Goal: Obtain resource: Obtain resource

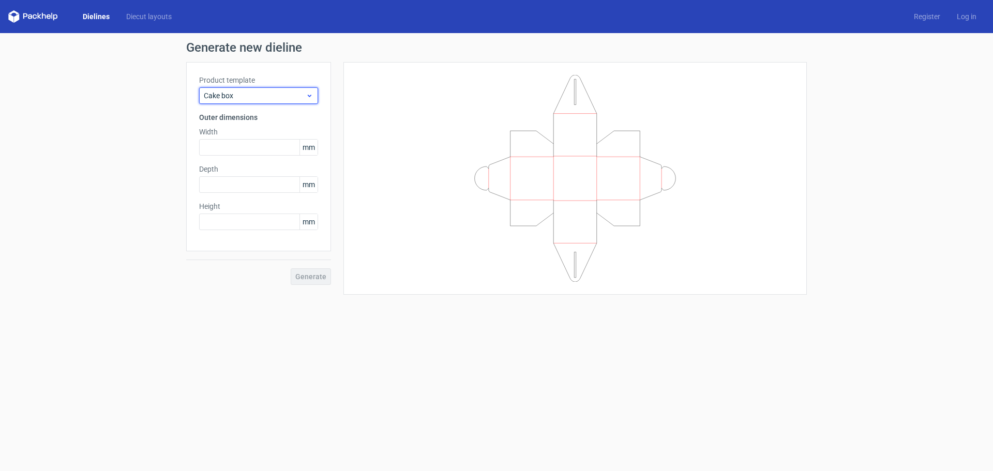
click at [308, 94] on icon at bounding box center [310, 96] width 8 height 8
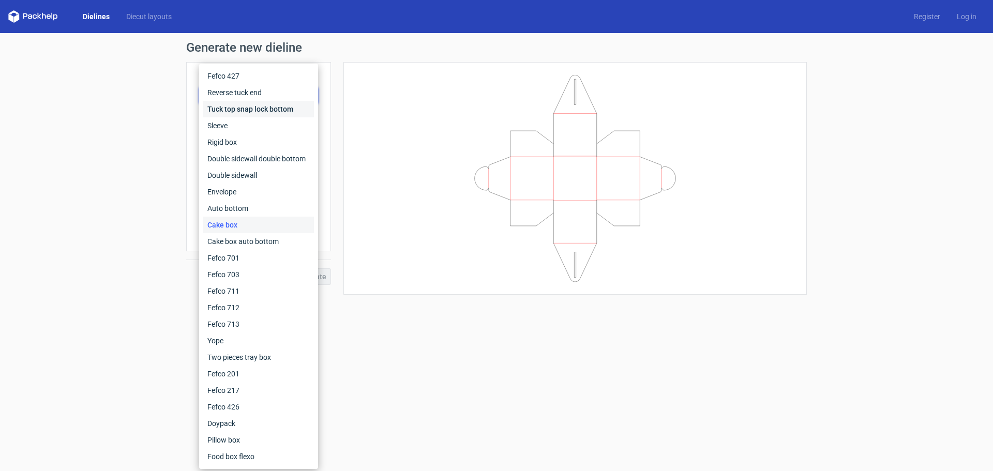
click at [276, 108] on div "Tuck top snap lock bottom" at bounding box center [258, 109] width 111 height 17
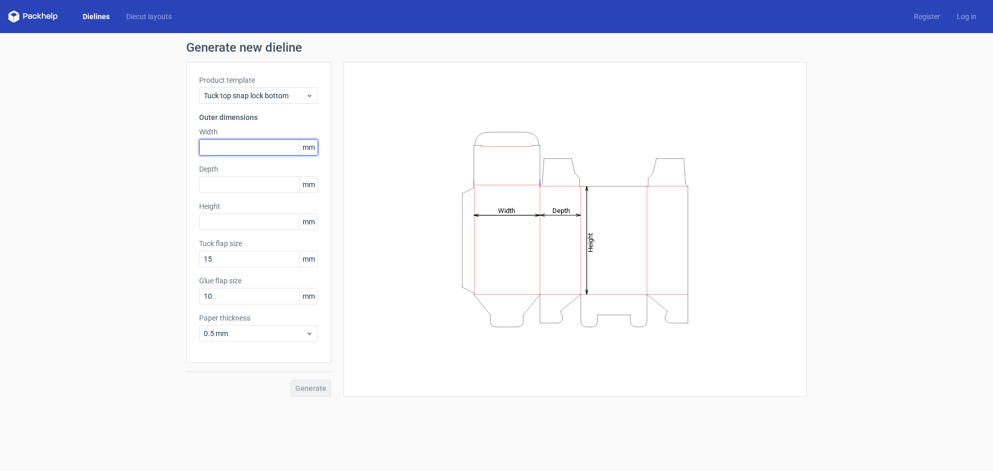
click at [232, 150] on input "text" at bounding box center [258, 147] width 119 height 17
type input "105"
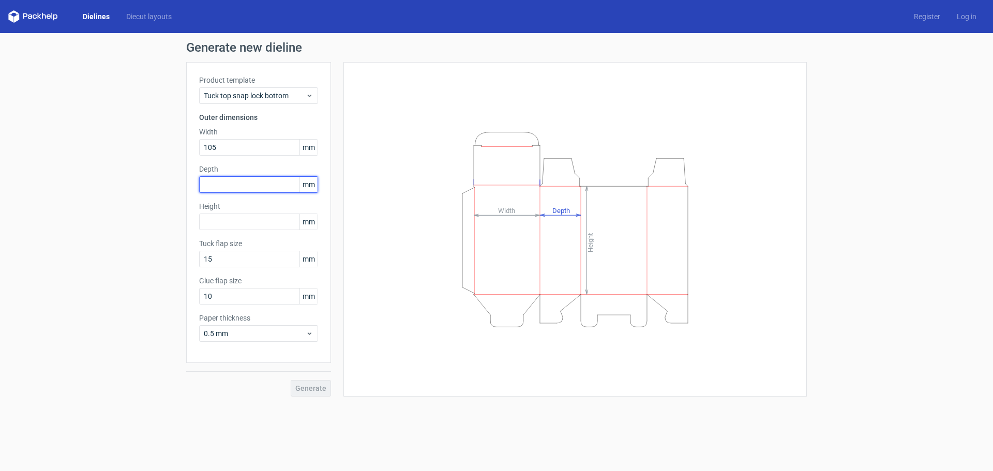
click at [229, 192] on input "text" at bounding box center [258, 184] width 119 height 17
type input "140"
click at [229, 218] on input "text" at bounding box center [258, 222] width 119 height 17
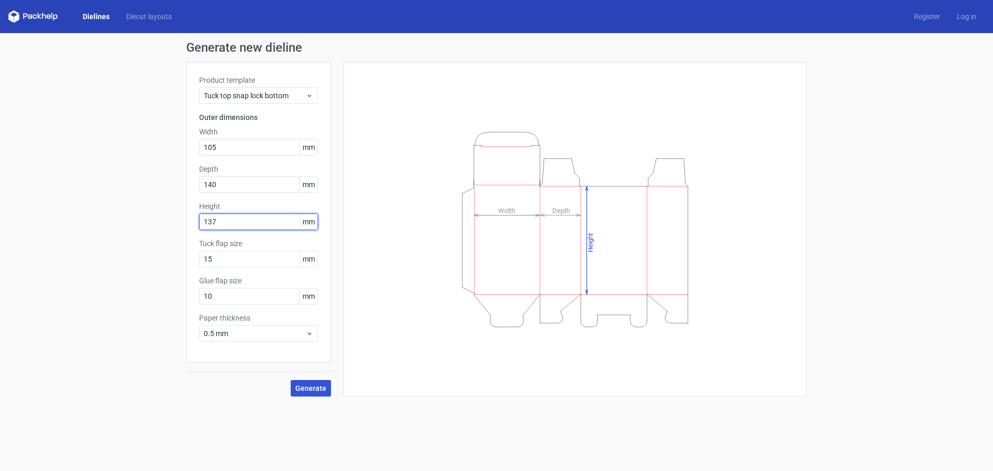
type input "137"
click at [303, 389] on span "Generate" at bounding box center [310, 388] width 31 height 7
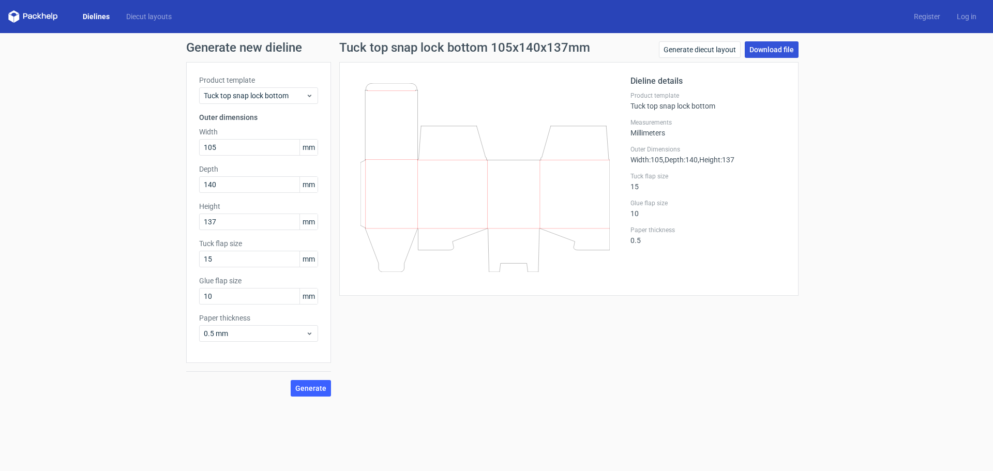
click at [781, 47] on link "Download file" at bounding box center [772, 49] width 54 height 17
click at [769, 47] on link "Download file" at bounding box center [772, 49] width 54 height 17
click at [480, 369] on div "Tuck top snap lock bottom 105x140x137mm Generate diecut layout Download file Di…" at bounding box center [569, 218] width 476 height 355
click at [705, 52] on link "Generate diecut layout" at bounding box center [700, 49] width 82 height 17
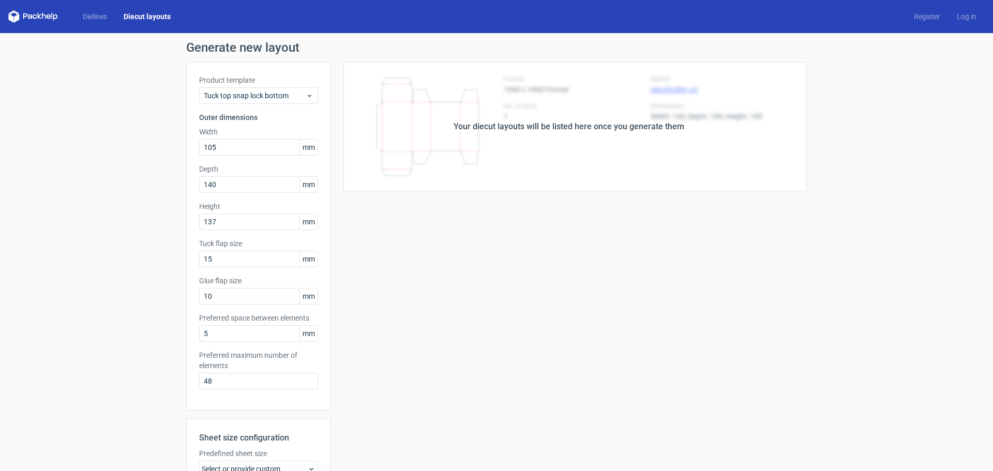
click at [620, 238] on div "Your diecut layouts will be listed here once you generate them Height Depth Wid…" at bounding box center [569, 342] width 476 height 561
click at [594, 143] on div "Your diecut layouts will be listed here once you generate them" at bounding box center [569, 126] width 476 height 129
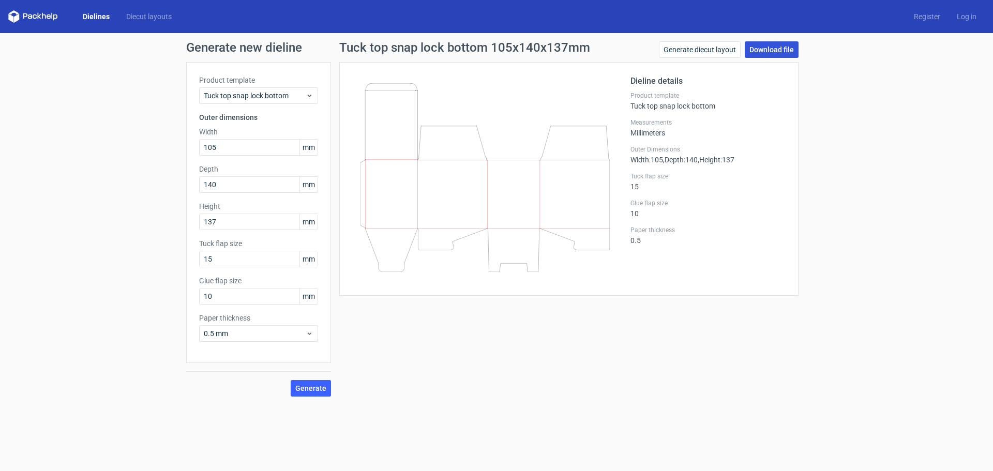
click at [779, 50] on link "Download file" at bounding box center [772, 49] width 54 height 17
drag, startPoint x: 232, startPoint y: 147, endPoint x: 212, endPoint y: 146, distance: 20.7
click at [212, 146] on input "105" at bounding box center [258, 147] width 119 height 17
type input "104"
click at [233, 183] on input "140" at bounding box center [258, 184] width 119 height 17
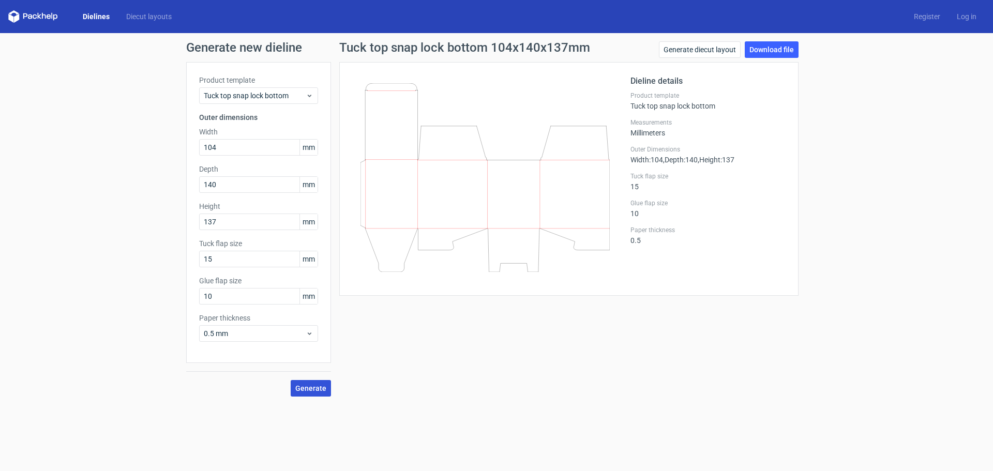
click at [318, 385] on span "Generate" at bounding box center [310, 388] width 31 height 7
click at [767, 52] on link "Download file" at bounding box center [772, 49] width 54 height 17
click at [18, 284] on div "Generate new dieline Product template Tuck top snap lock bottom Outer dimension…" at bounding box center [496, 219] width 993 height 372
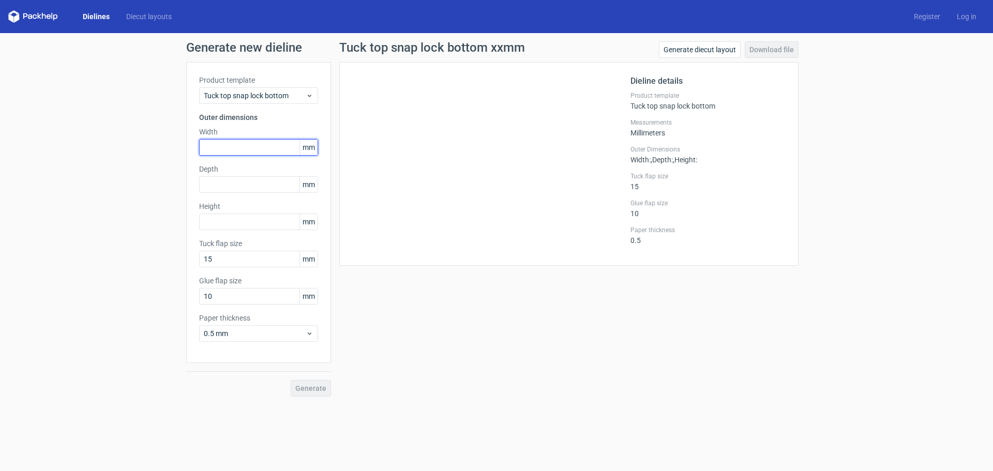
click at [263, 147] on input "text" at bounding box center [258, 147] width 119 height 17
click at [305, 96] on span "Tuck top snap lock bottom" at bounding box center [255, 96] width 102 height 10
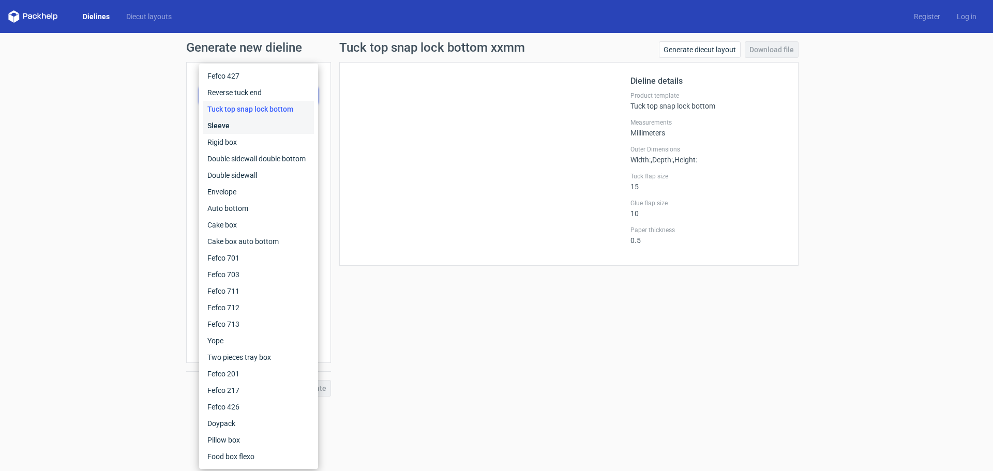
click at [230, 123] on div "Sleeve" at bounding box center [258, 125] width 111 height 17
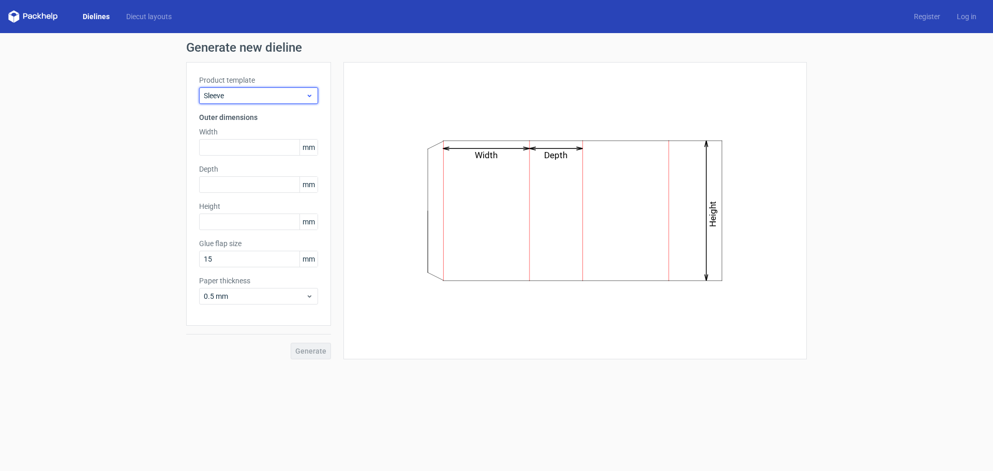
click at [307, 94] on icon at bounding box center [310, 96] width 8 height 8
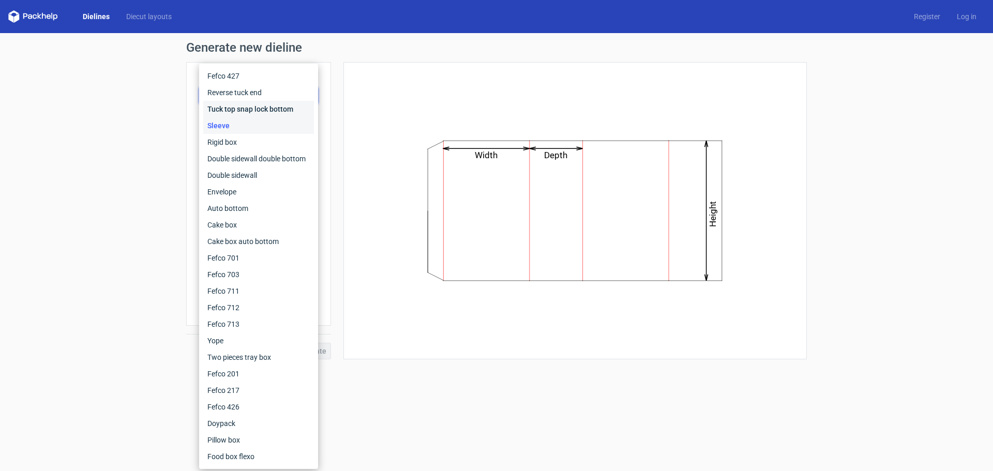
click at [257, 108] on div "Tuck top snap lock bottom" at bounding box center [258, 109] width 111 height 17
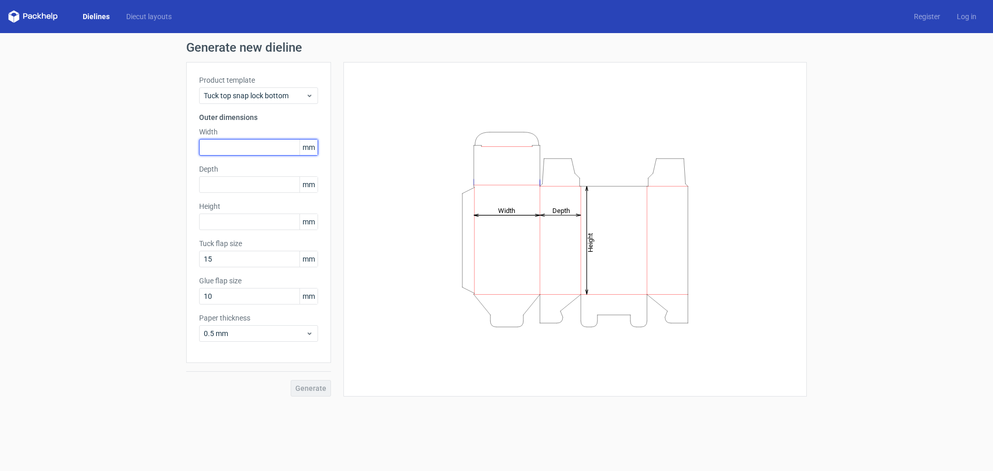
click at [223, 152] on input "text" at bounding box center [258, 147] width 119 height 17
drag, startPoint x: 211, startPoint y: 150, endPoint x: 181, endPoint y: 150, distance: 30.0
click at [182, 150] on div "Generate new dieline Product template Tuck top snap lock bottom Outer dimension…" at bounding box center [496, 219] width 993 height 372
type input "104"
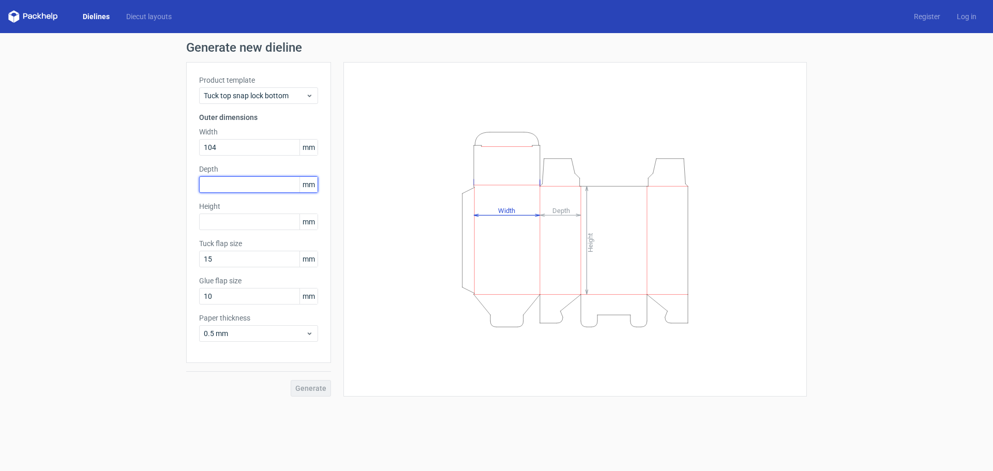
click at [250, 185] on input "text" at bounding box center [258, 184] width 119 height 17
type input "140"
click at [246, 219] on input "text" at bounding box center [258, 222] width 119 height 17
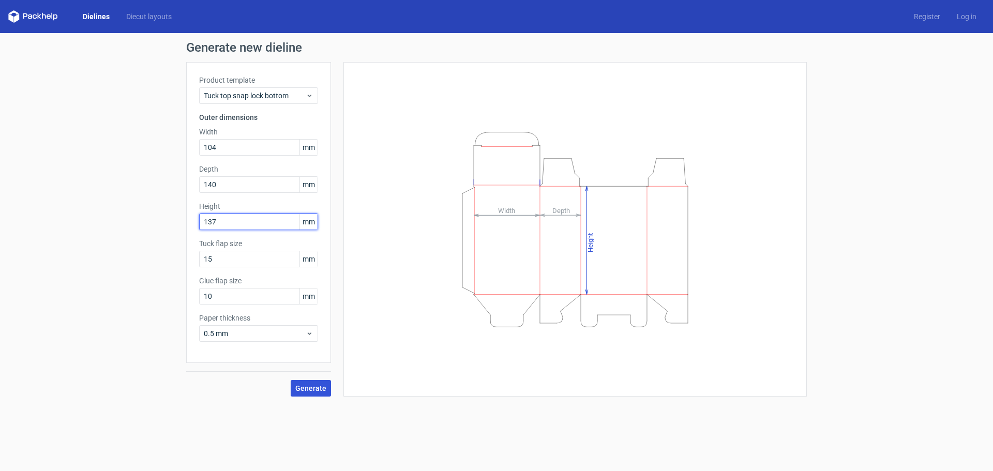
type input "137"
click at [312, 391] on span "Generate" at bounding box center [310, 388] width 31 height 7
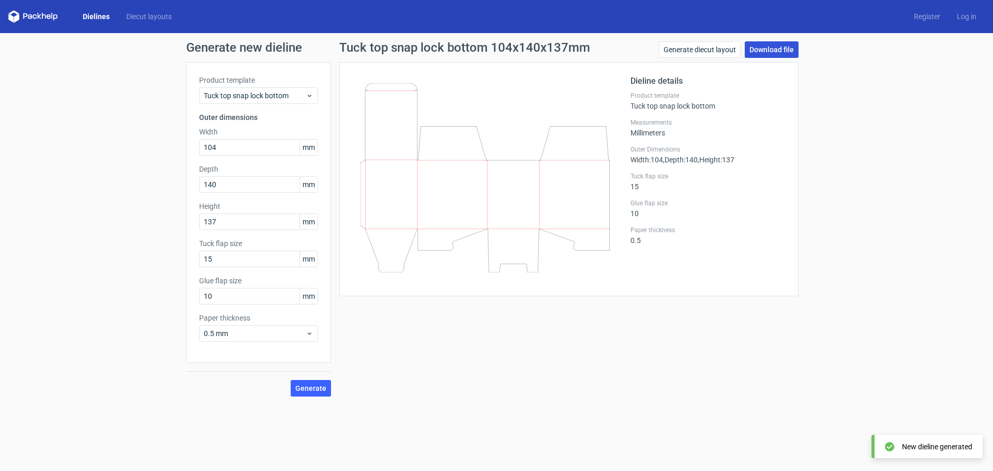
click at [767, 52] on link "Download file" at bounding box center [772, 49] width 54 height 17
click at [48, 205] on div "Generate new dieline Product template Tuck top snap lock bottom Outer dimension…" at bounding box center [496, 219] width 993 height 372
click at [0, 122] on div "Generate new dieline Product template Tuck top snap lock bottom Outer dimension…" at bounding box center [496, 219] width 993 height 372
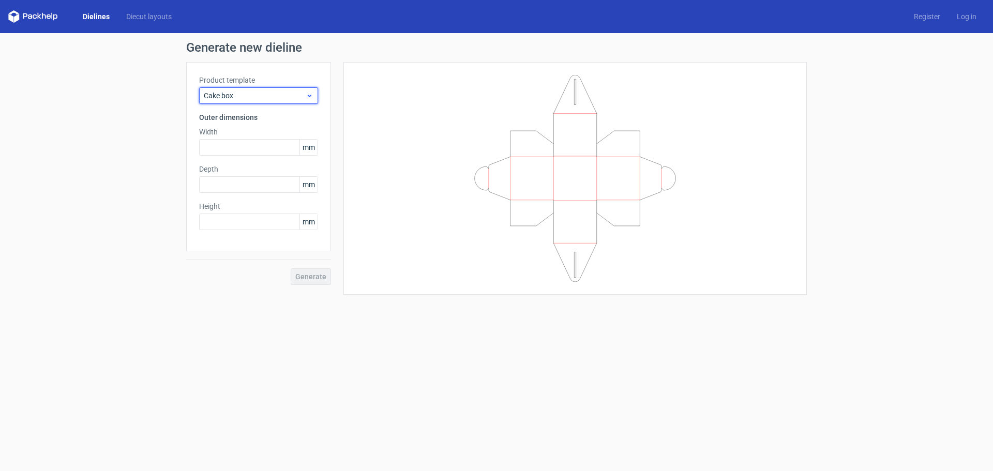
click at [275, 94] on span "Cake box" at bounding box center [255, 96] width 102 height 10
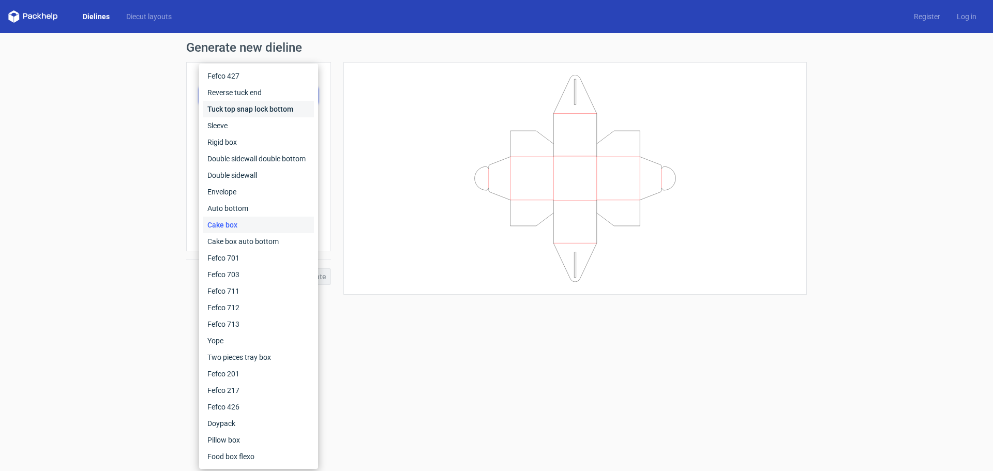
click at [249, 107] on div "Tuck top snap lock bottom" at bounding box center [258, 109] width 111 height 17
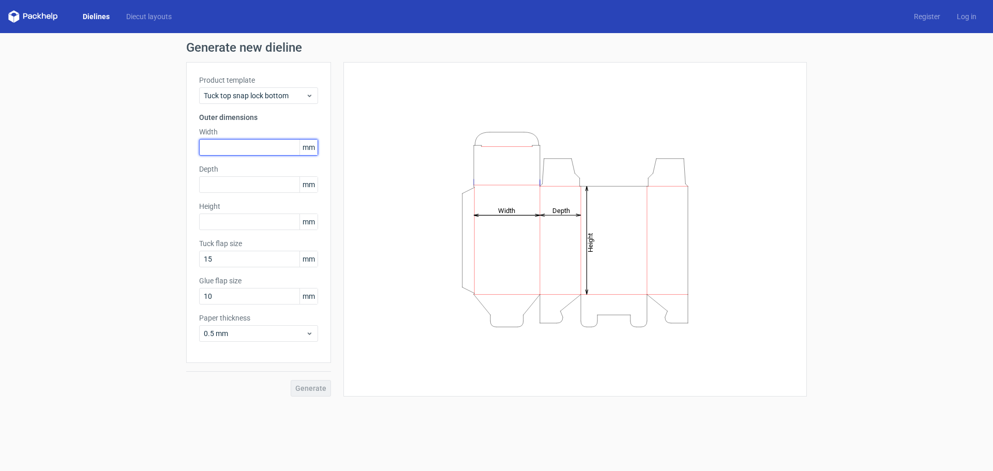
click at [264, 146] on input "text" at bounding box center [258, 147] width 119 height 17
type input "104"
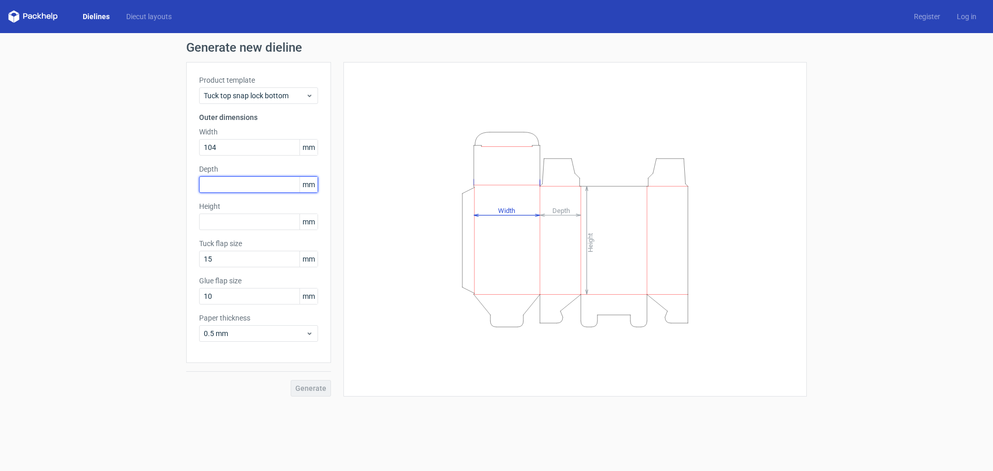
click at [240, 186] on input "text" at bounding box center [258, 184] width 119 height 17
type input "140"
click at [245, 222] on input "text" at bounding box center [258, 222] width 119 height 17
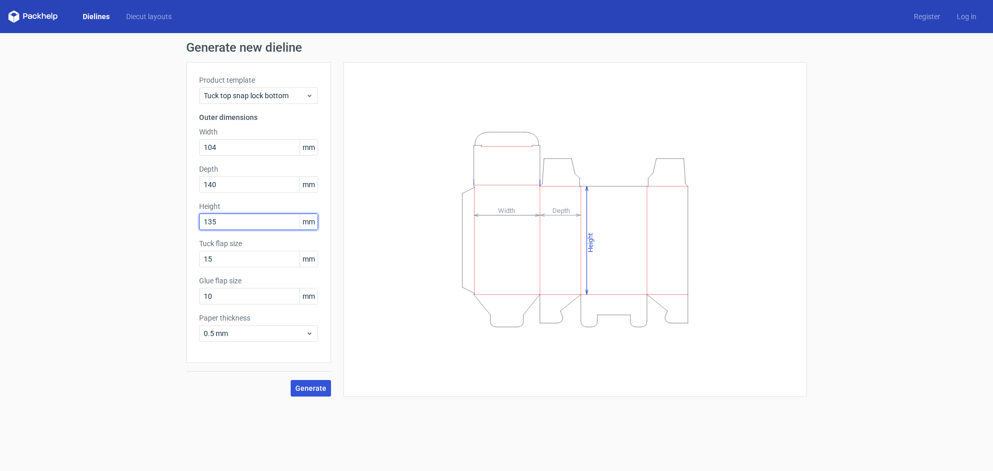
type input "135"
click at [307, 385] on span "Generate" at bounding box center [310, 388] width 31 height 7
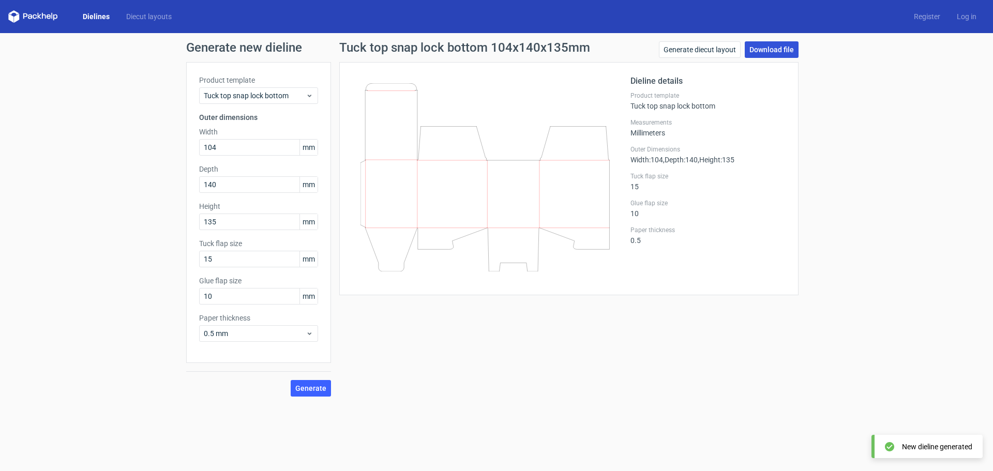
click at [773, 48] on link "Download file" at bounding box center [772, 49] width 54 height 17
click at [83, 168] on div "Generate new dieline Product template Tuck top snap lock bottom Outer dimension…" at bounding box center [496, 219] width 993 height 372
click at [95, 18] on link "Dielines" at bounding box center [96, 16] width 43 height 10
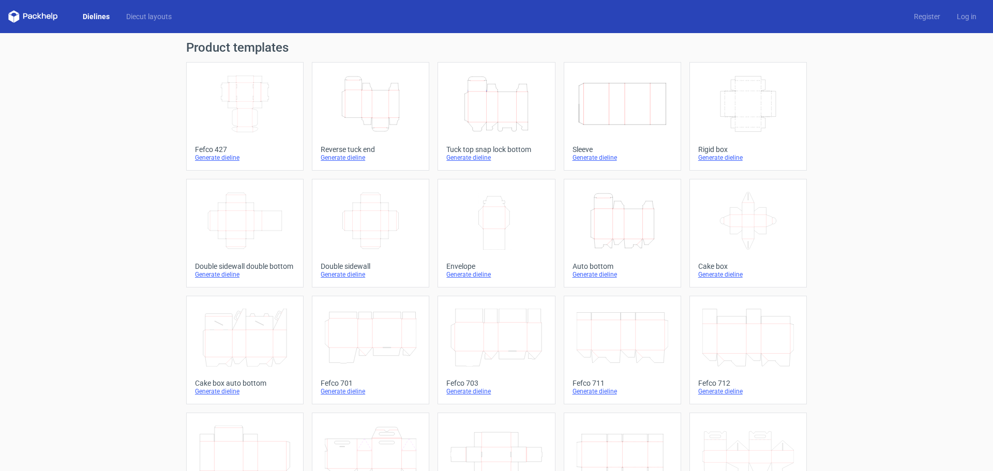
click at [369, 114] on icon "Height Depth Width" at bounding box center [371, 104] width 92 height 58
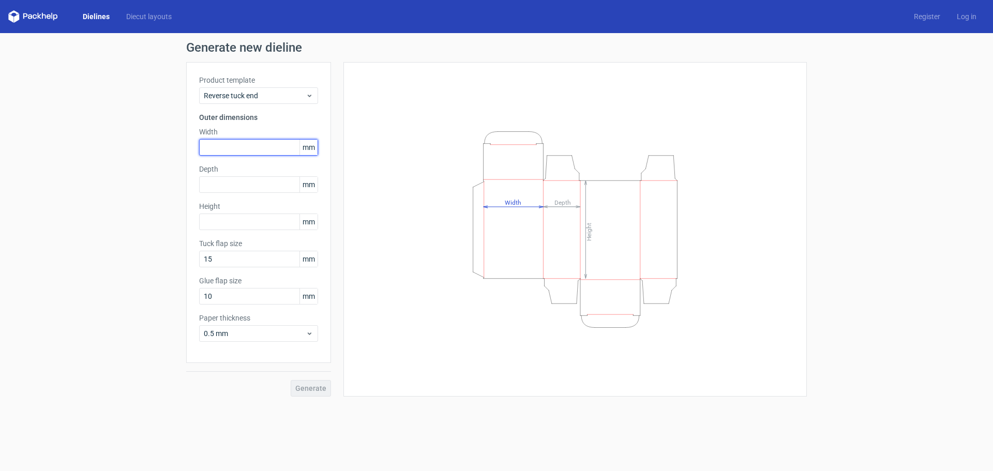
click at [250, 149] on input "text" at bounding box center [258, 147] width 119 height 17
type input "104"
click at [249, 180] on input "text" at bounding box center [258, 184] width 119 height 17
type input "140"
click at [254, 220] on input "text" at bounding box center [258, 222] width 119 height 17
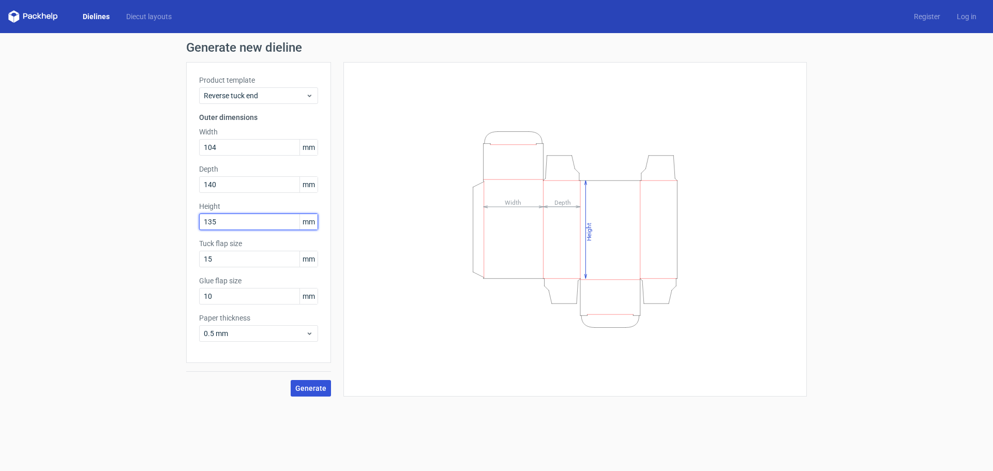
type input "135"
click at [313, 392] on span "Generate" at bounding box center [310, 388] width 31 height 7
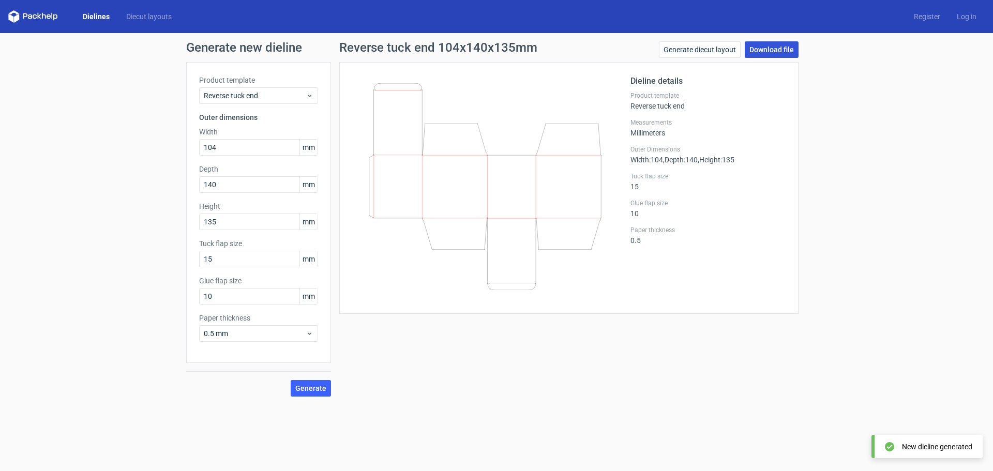
drag, startPoint x: 775, startPoint y: 49, endPoint x: 767, endPoint y: 53, distance: 8.8
click at [775, 49] on link "Download file" at bounding box center [772, 49] width 54 height 17
click at [49, 14] on icon at bounding box center [49, 16] width 4 height 5
click at [10, 20] on polygon at bounding box center [10, 17] width 5 height 9
click at [76, 16] on link "Dielines" at bounding box center [96, 16] width 43 height 10
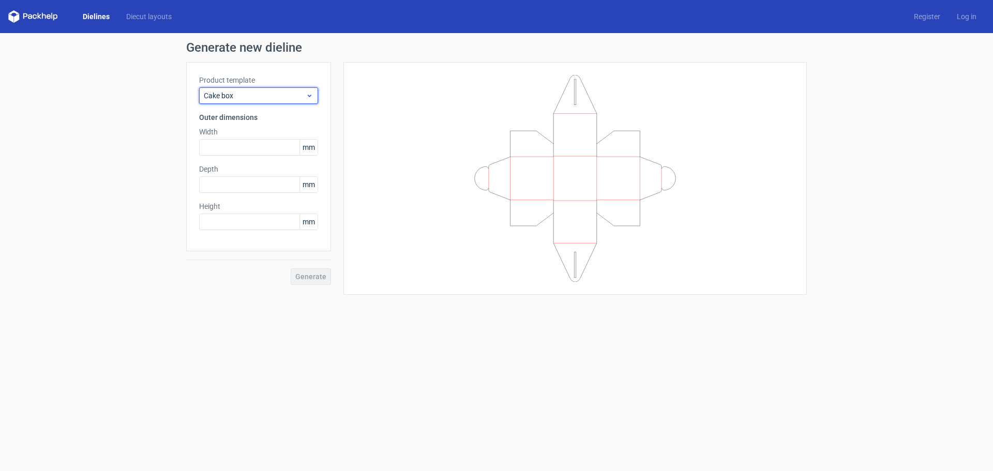
click at [257, 95] on span "Cake box" at bounding box center [255, 96] width 102 height 10
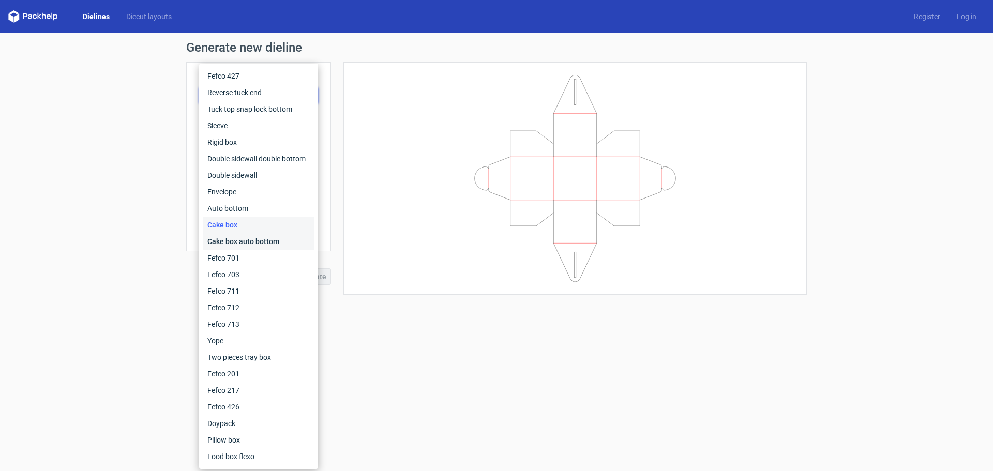
click at [250, 237] on div "Cake box auto bottom" at bounding box center [258, 241] width 111 height 17
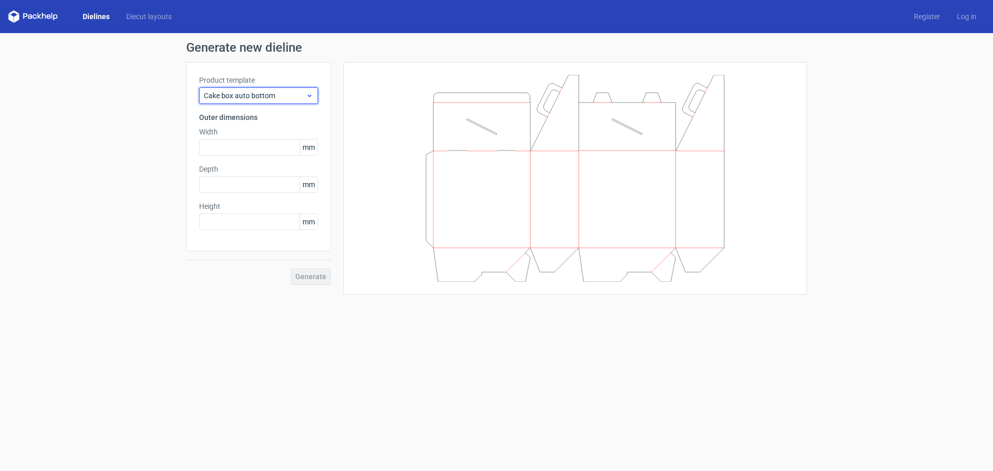
click at [295, 99] on span "Cake box auto bottom" at bounding box center [255, 96] width 102 height 10
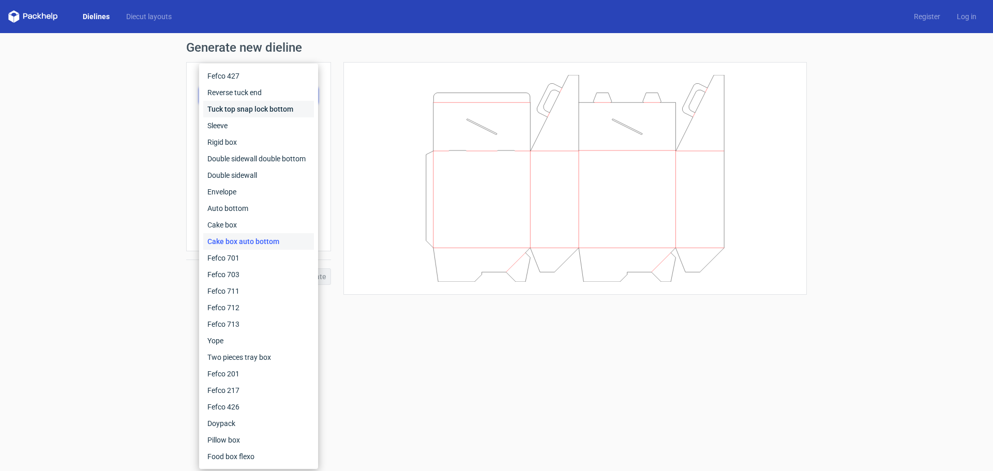
click at [266, 113] on div "Tuck top snap lock bottom" at bounding box center [258, 109] width 111 height 17
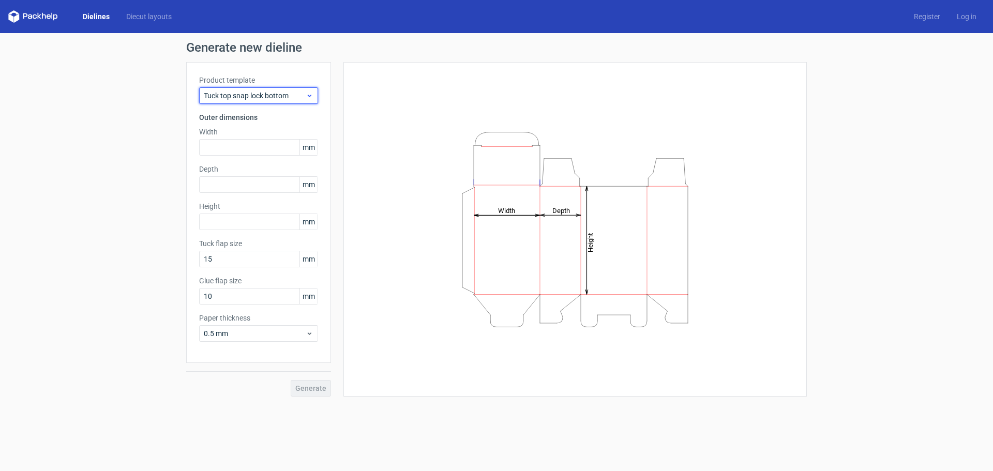
click at [311, 94] on icon at bounding box center [310, 96] width 8 height 8
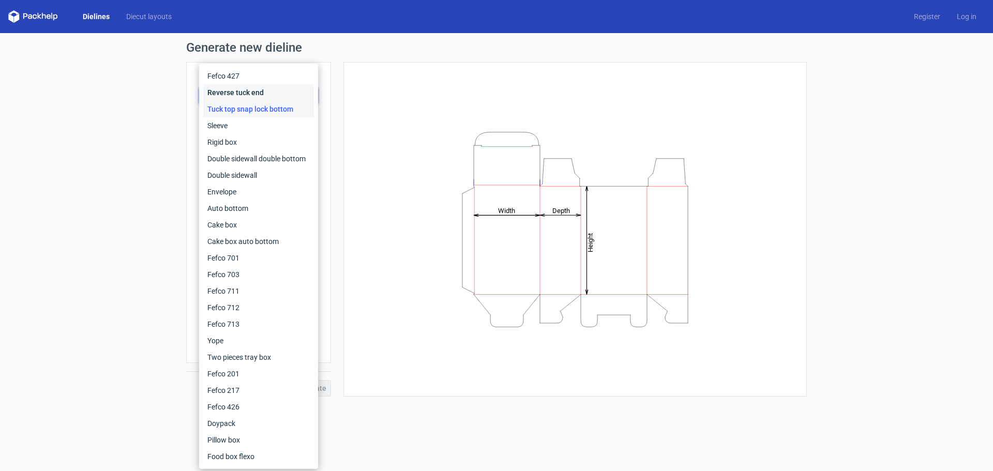
click at [271, 94] on div "Reverse tuck end" at bounding box center [258, 92] width 111 height 17
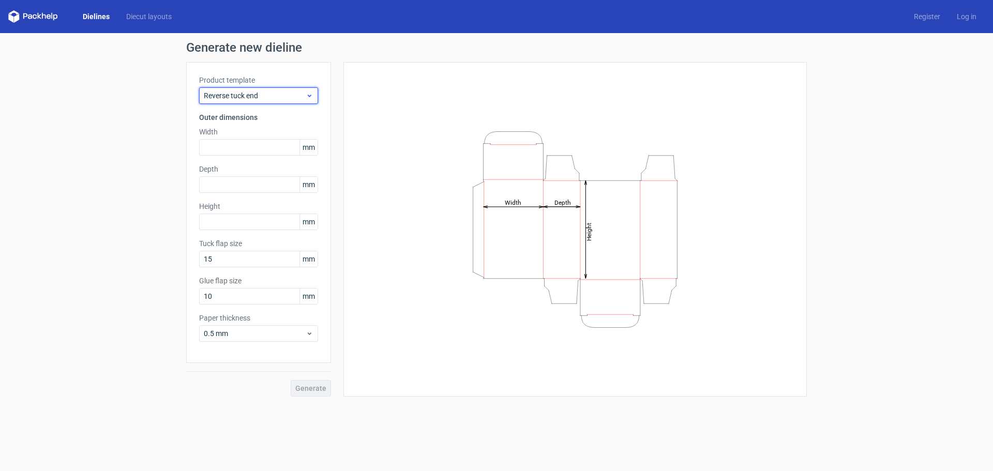
click at [311, 95] on icon at bounding box center [310, 96] width 8 height 8
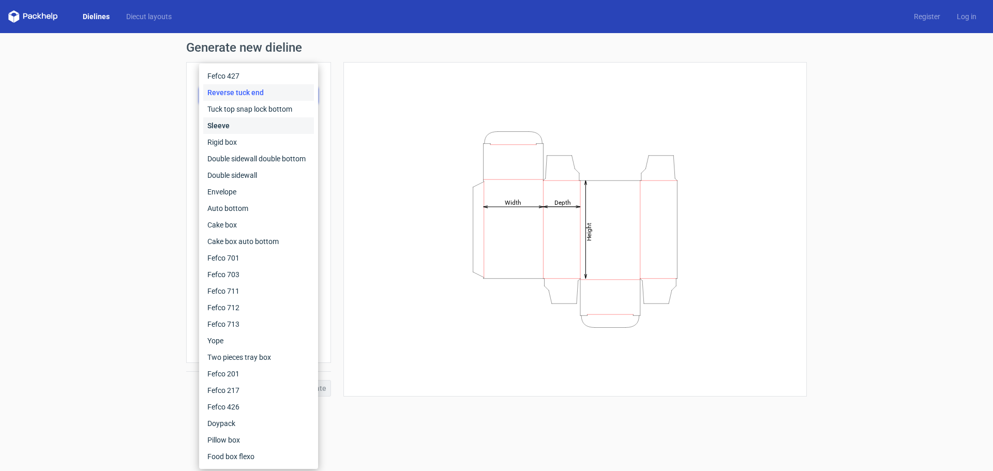
click at [274, 130] on div "Sleeve" at bounding box center [258, 125] width 111 height 17
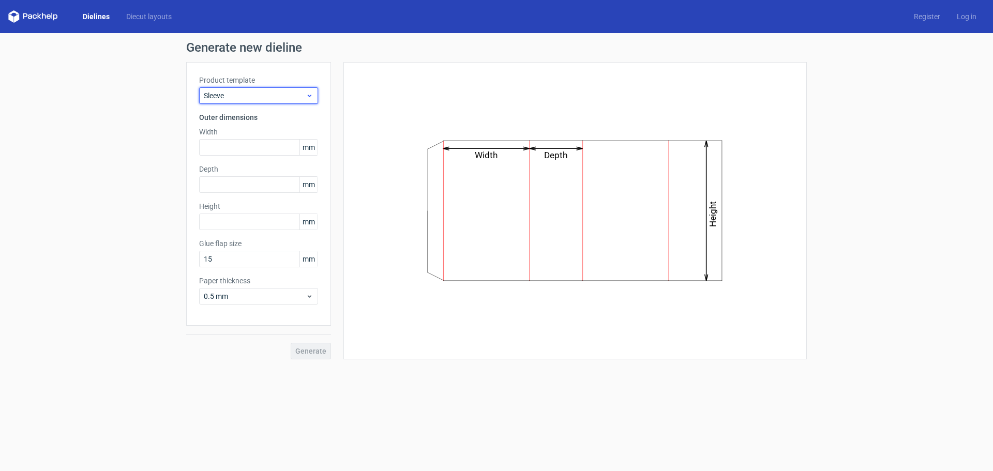
click at [302, 90] on div "Sleeve" at bounding box center [258, 95] width 119 height 17
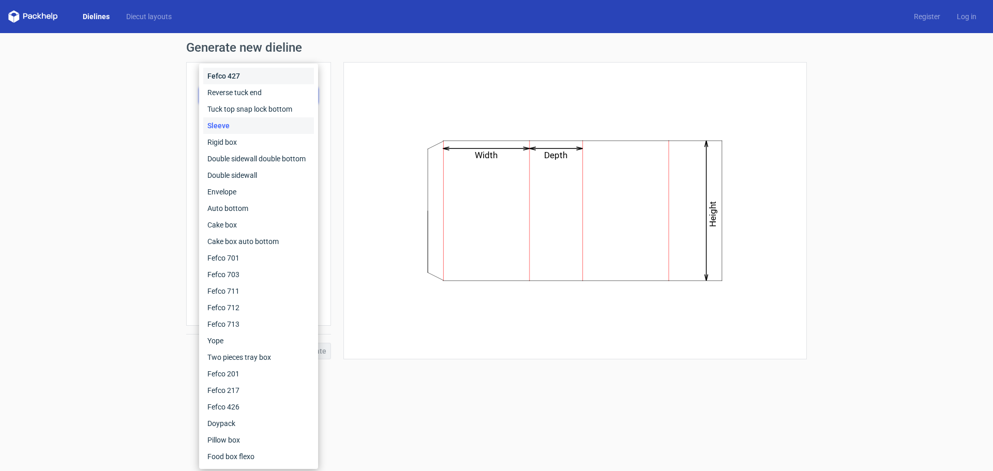
click at [241, 72] on div "Fefco 427" at bounding box center [258, 76] width 111 height 17
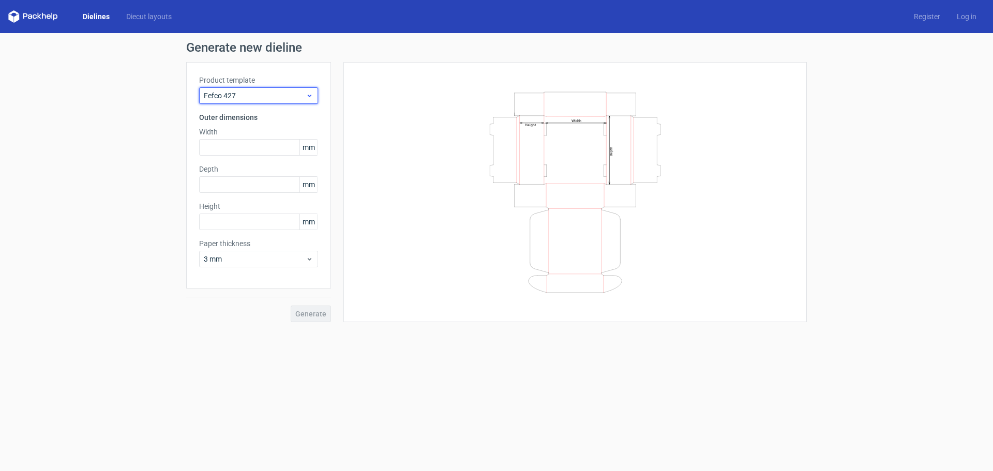
click at [308, 93] on icon at bounding box center [310, 96] width 8 height 8
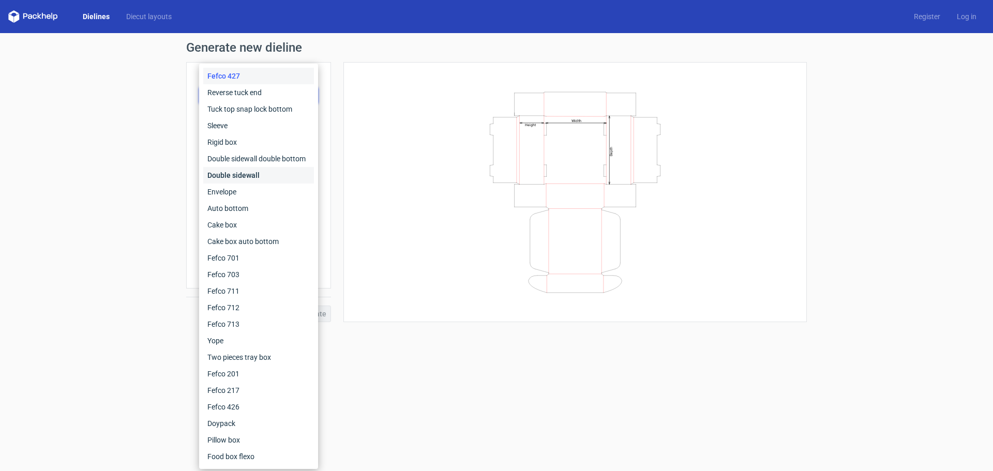
click at [259, 173] on div "Double sidewall" at bounding box center [258, 175] width 111 height 17
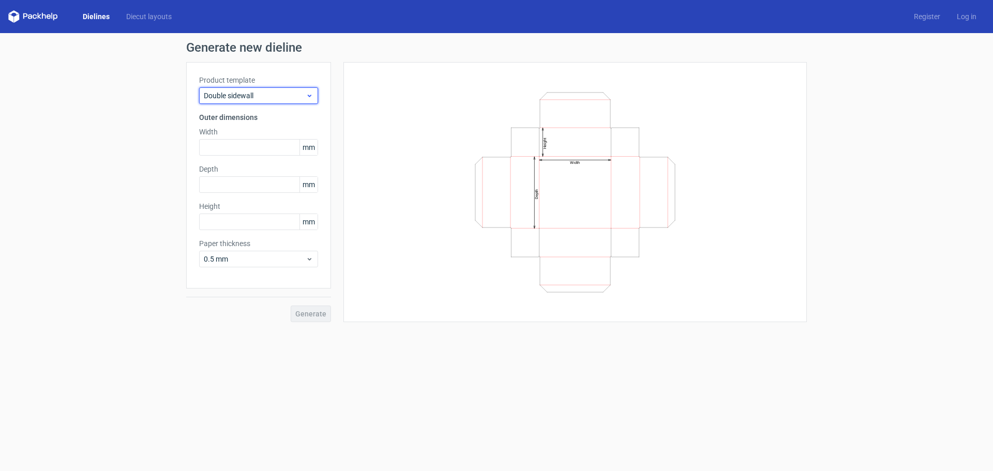
click at [308, 95] on icon at bounding box center [310, 96] width 8 height 8
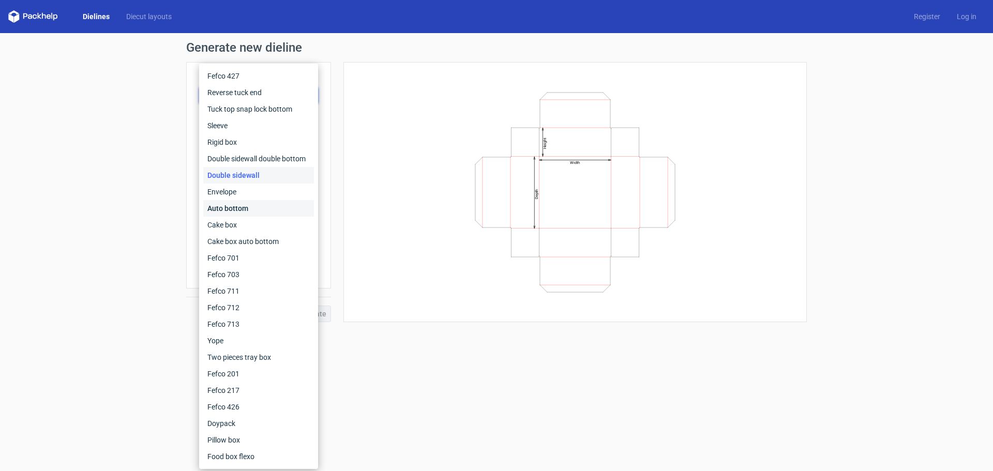
click at [257, 208] on div "Auto bottom" at bounding box center [258, 208] width 111 height 17
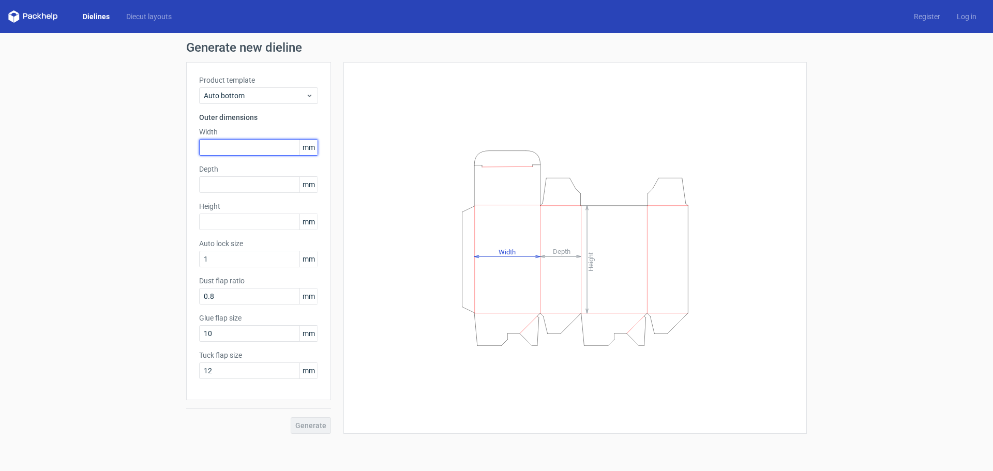
click at [235, 154] on input "text" at bounding box center [258, 147] width 119 height 17
click at [236, 187] on input "text" at bounding box center [258, 184] width 119 height 17
click at [214, 147] on input "104" at bounding box center [258, 147] width 119 height 17
type input "102"
click at [229, 186] on input "text" at bounding box center [258, 184] width 119 height 17
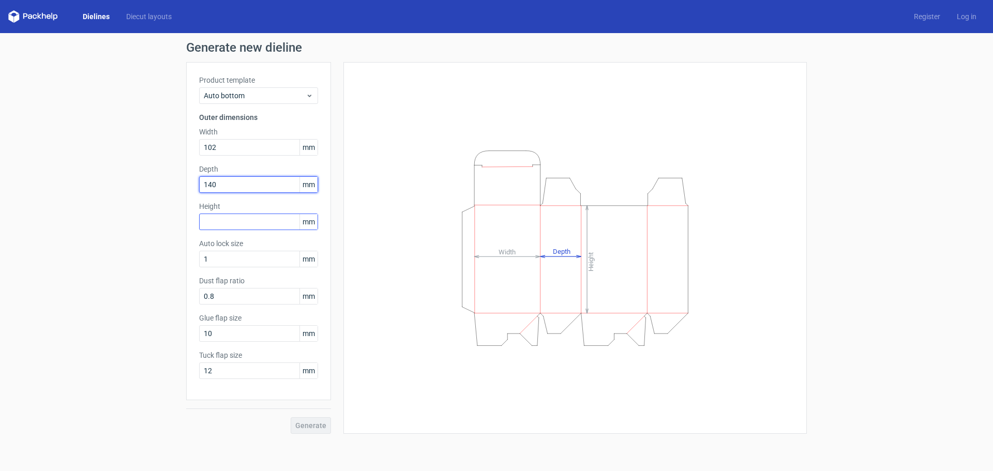
type input "140"
click at [241, 225] on input "text" at bounding box center [258, 222] width 119 height 17
type input "137"
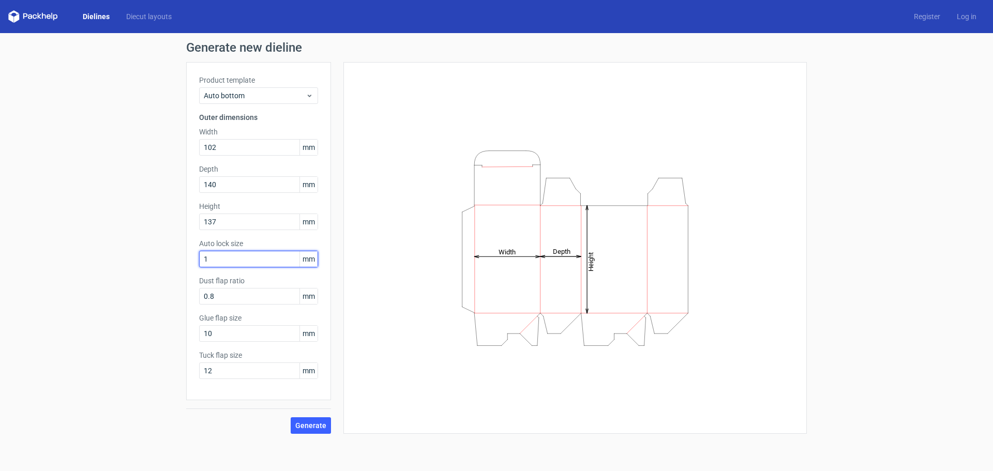
click at [261, 260] on input "1" at bounding box center [258, 259] width 119 height 17
click at [311, 429] on span "Generate" at bounding box center [310, 425] width 31 height 7
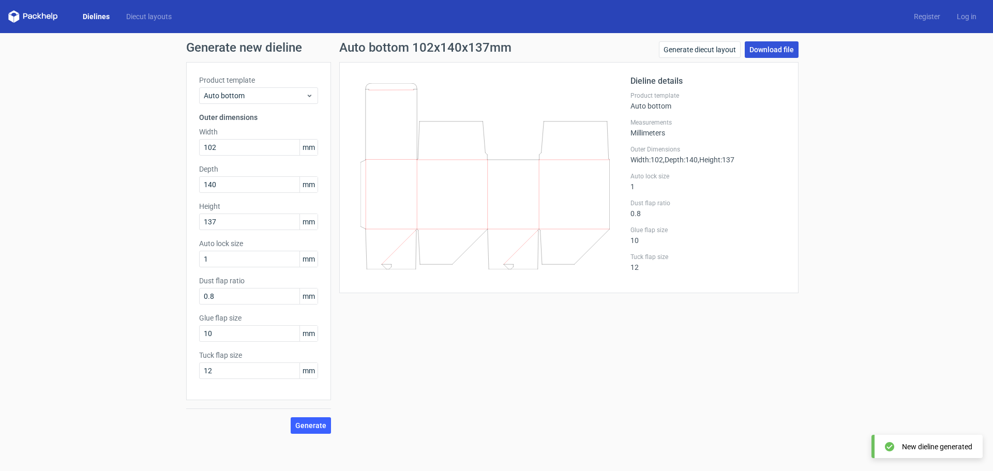
click at [767, 49] on link "Download file" at bounding box center [772, 49] width 54 height 17
click at [892, 139] on div "Generate new dieline Product template Auto bottom Outer dimensions Width 102 mm…" at bounding box center [496, 237] width 993 height 409
click at [157, 15] on link "Diecut layouts" at bounding box center [149, 16] width 62 height 10
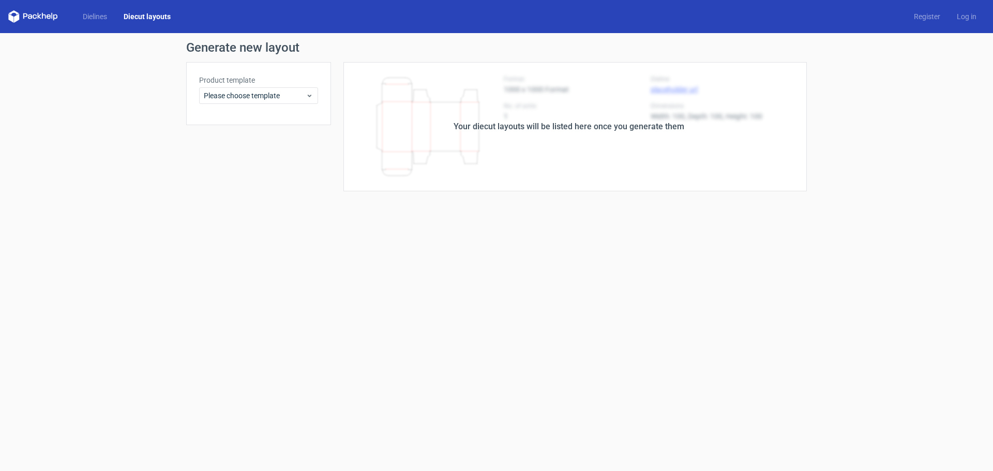
click at [93, 23] on div "Dielines Diecut layouts Register Log in" at bounding box center [496, 16] width 993 height 33
click at [93, 13] on link "Dielines" at bounding box center [95, 16] width 41 height 10
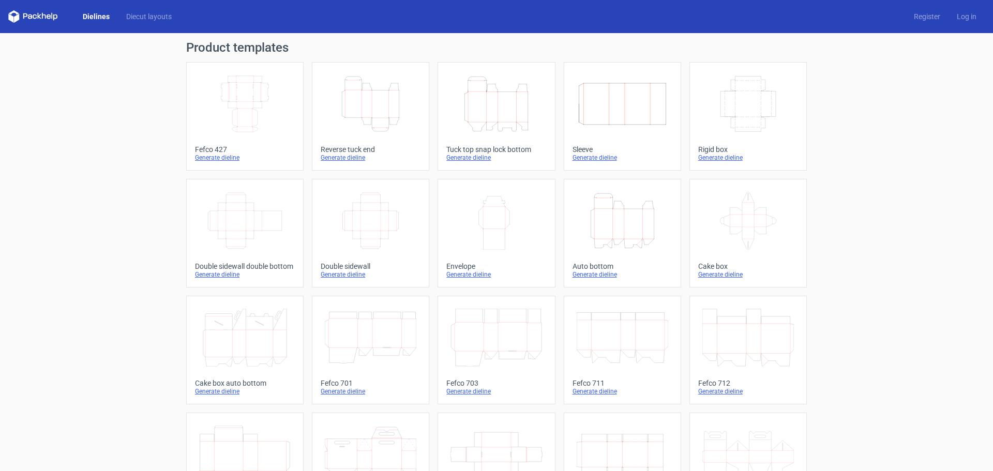
click at [32, 15] on icon at bounding box center [33, 16] width 50 height 12
click at [9, 16] on polygon at bounding box center [10, 17] width 5 height 9
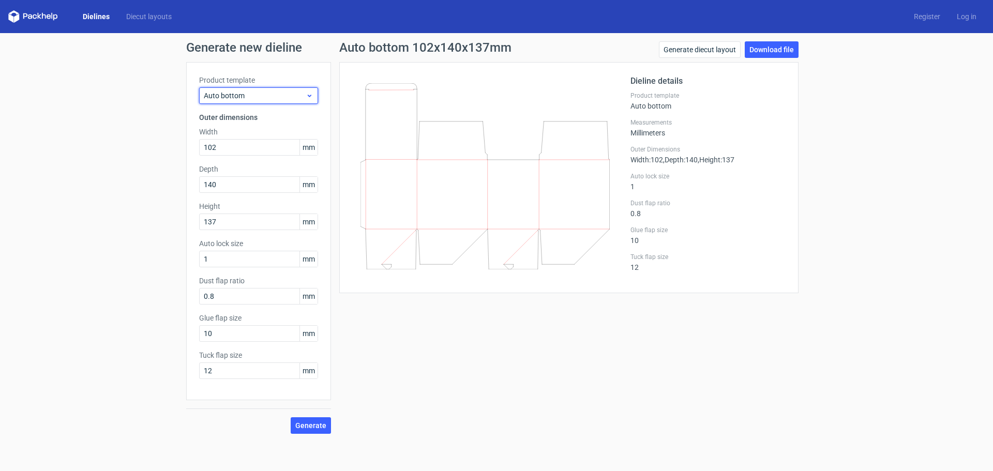
click at [307, 96] on icon at bounding box center [310, 96] width 8 height 8
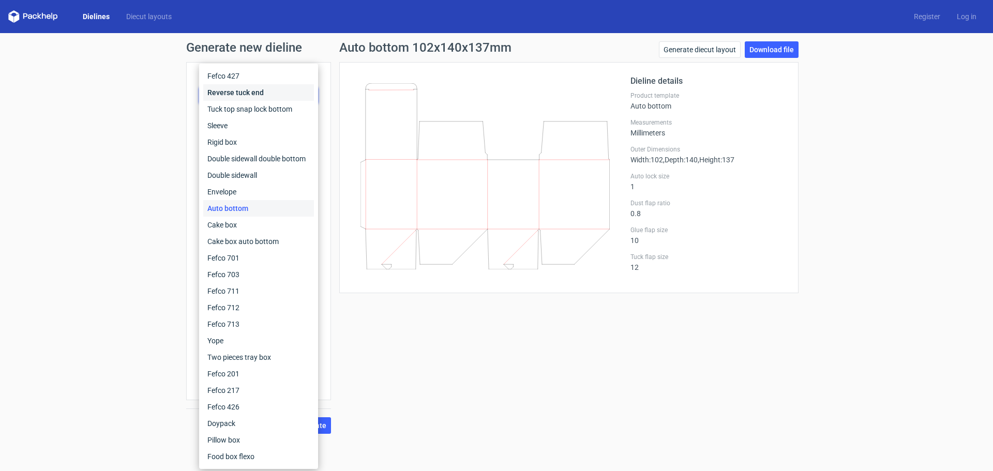
click at [259, 96] on div "Reverse tuck end" at bounding box center [258, 92] width 111 height 17
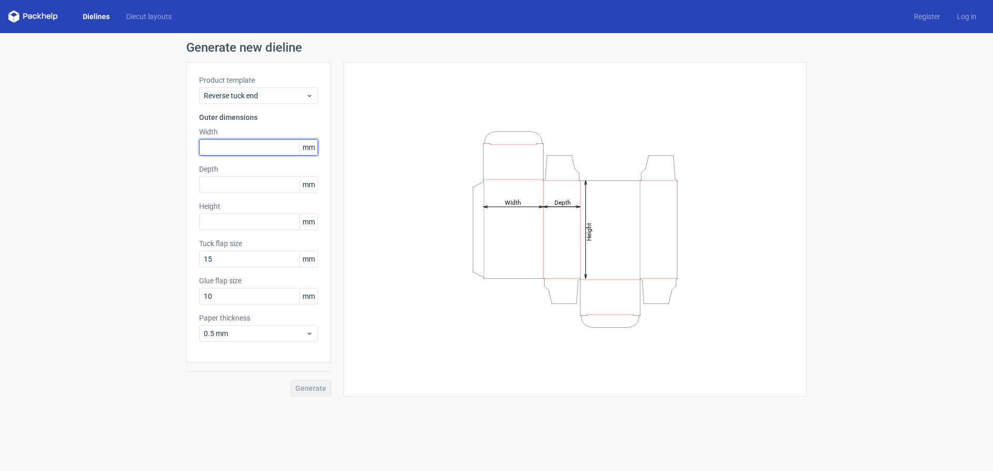
click at [257, 142] on input "text" at bounding box center [258, 147] width 119 height 17
click at [190, 44] on h1 "Generate new dieline" at bounding box center [496, 47] width 621 height 12
click at [922, 17] on link "Register" at bounding box center [927, 16] width 43 height 10
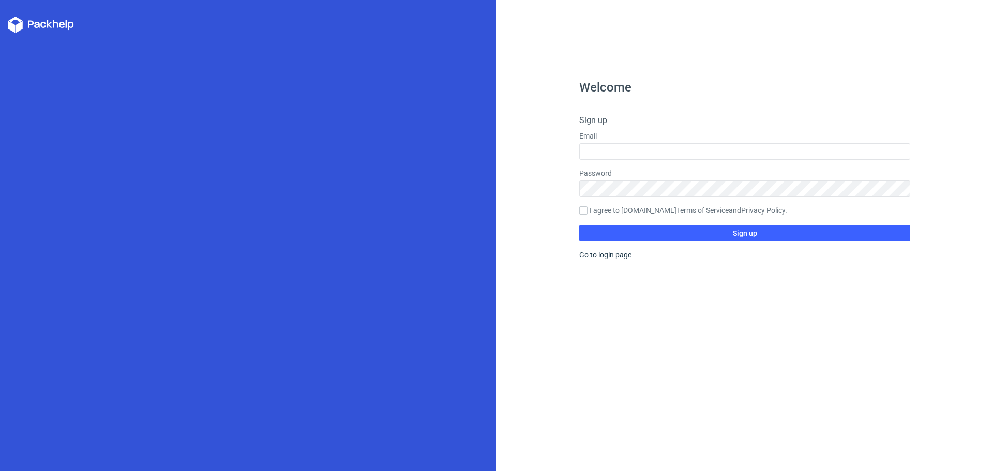
click at [38, 23] on icon at bounding box center [37, 25] width 6 height 6
